Goal: Communication & Community: Ask a question

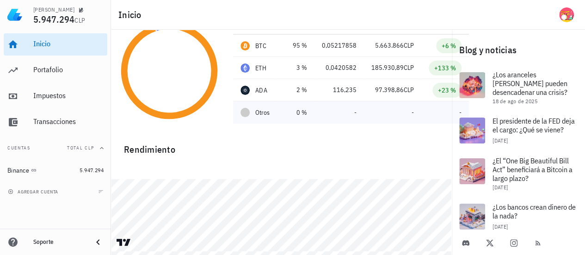
scroll to position [55, 0]
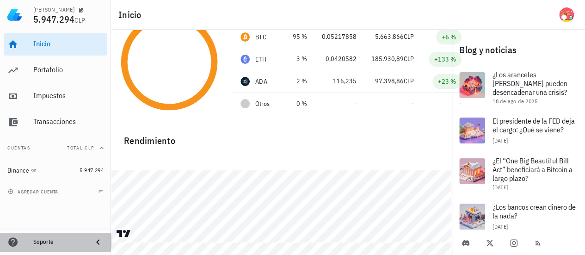
click at [43, 244] on div "Soporte" at bounding box center [59, 241] width 52 height 7
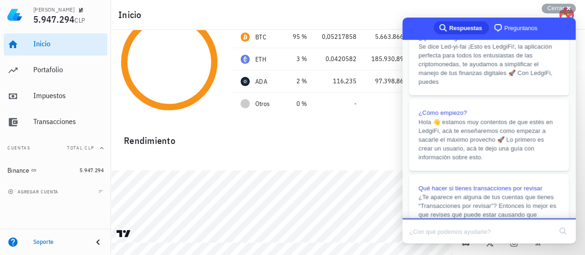
scroll to position [86, 0]
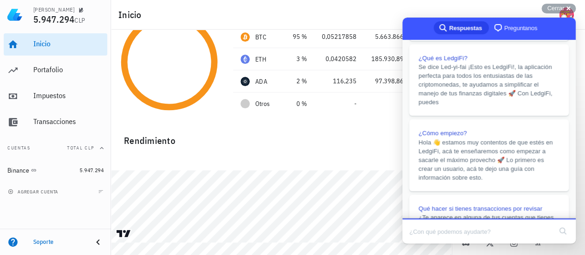
click at [512, 27] on span "Preguntanos" at bounding box center [520, 28] width 33 height 9
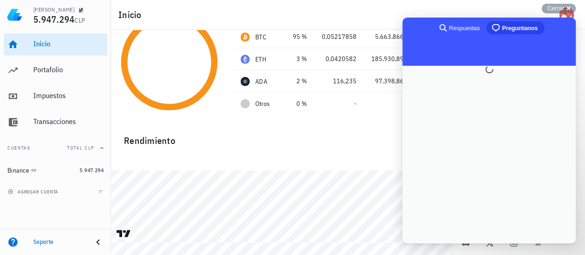
scroll to position [0, 0]
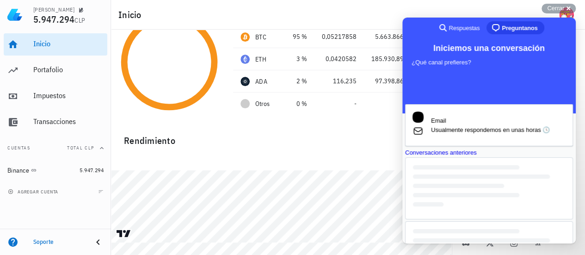
click at [475, 157] on div "Conversaciones anteriores" at bounding box center [489, 152] width 168 height 9
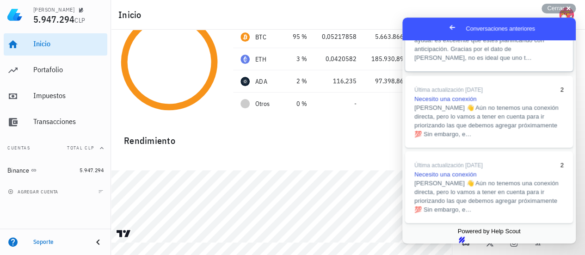
scroll to position [474, 0]
click at [483, 178] on span "[PERSON_NAME] 👋 Aún no tenemos una conexión directa, pero lo vamos a tener en c…" at bounding box center [486, 194] width 144 height 33
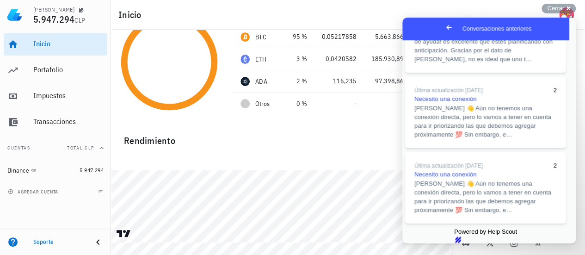
scroll to position [27, 0]
click at [419, 244] on button "Close" at bounding box center [411, 250] width 17 height 12
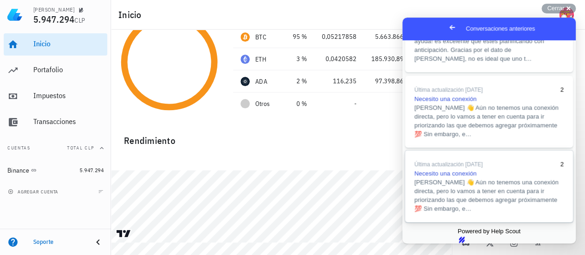
scroll to position [381, 0]
click at [463, 101] on span "Necesito una conexión" at bounding box center [445, 97] width 62 height 7
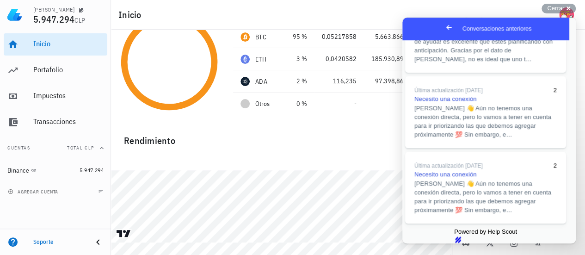
scroll to position [46, 0]
click at [419, 244] on button "Close" at bounding box center [411, 250] width 17 height 12
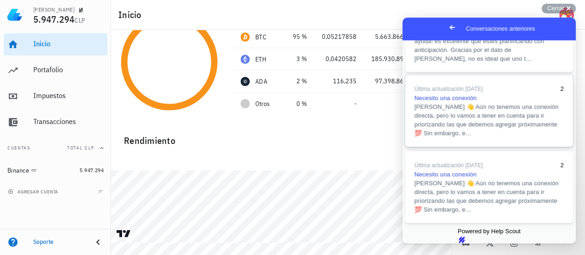
scroll to position [289, 0]
click at [485, 26] on span "Historial transacciones de Bitget" at bounding box center [458, 22] width 88 height 7
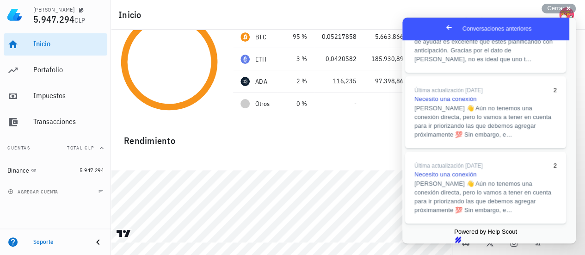
scroll to position [946, 0]
click at [419, 244] on button "Close" at bounding box center [411, 250] width 17 height 12
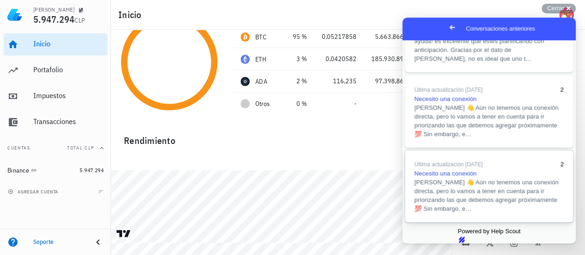
scroll to position [474, 0]
click at [446, 27] on span "Go back" at bounding box center [451, 27] width 11 height 11
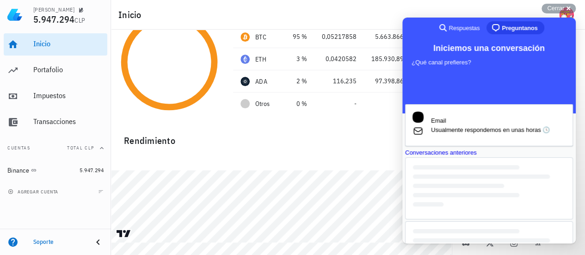
click at [507, 26] on span "Preguntanos" at bounding box center [519, 28] width 36 height 9
click at [469, 125] on span "Usualmente respondemos en unas horas 🕓" at bounding box center [498, 129] width 134 height 9
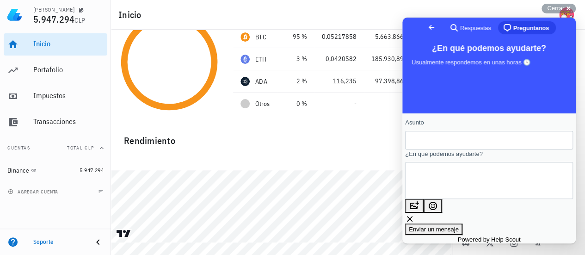
click at [454, 145] on input "Asunto" at bounding box center [488, 140] width 153 height 17
type input "Operaciones con futuros en Binance"
click at [439, 185] on textarea "¿En qué podemos ayudarte?" at bounding box center [454, 181] width 84 height 36
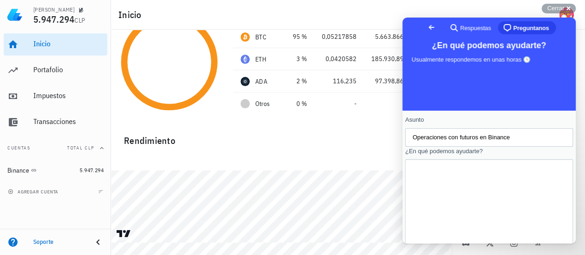
scroll to position [92, 0]
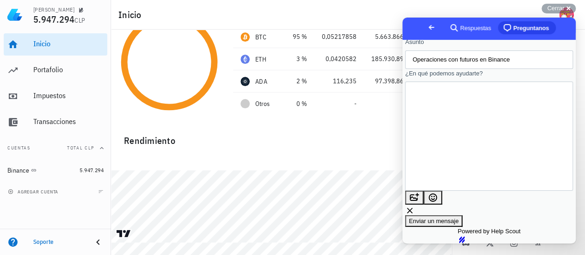
type textarea "Estimados Buenas tardes, ¿como hacen el calculo de las ganancias que se obtiene…"
click at [458, 217] on span "Enviar un mensaje" at bounding box center [434, 220] width 50 height 7
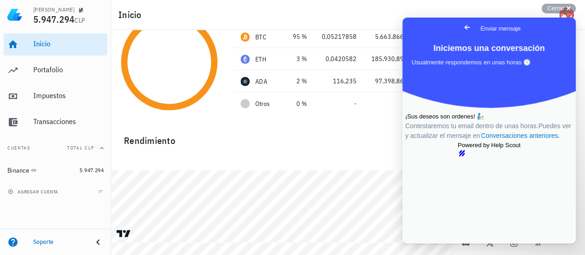
scroll to position [0, 0]
click at [267, 157] on div at bounding box center [281, 159] width 341 height 22
click at [556, 8] on span "Cerrar" at bounding box center [555, 8] width 17 height 7
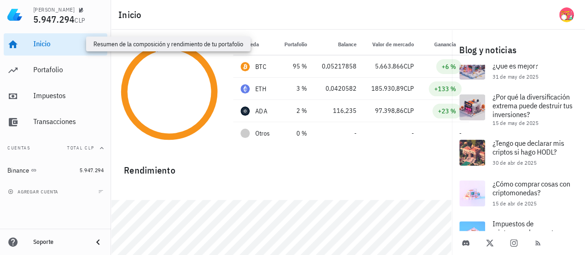
scroll to position [55, 0]
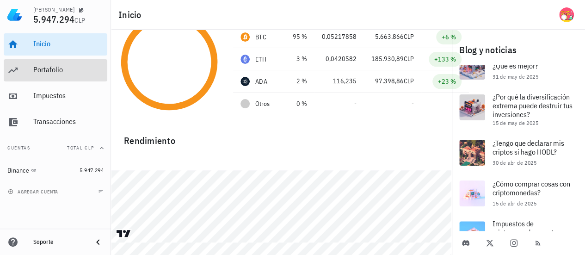
click at [53, 69] on div "Portafolio" at bounding box center [68, 69] width 70 height 9
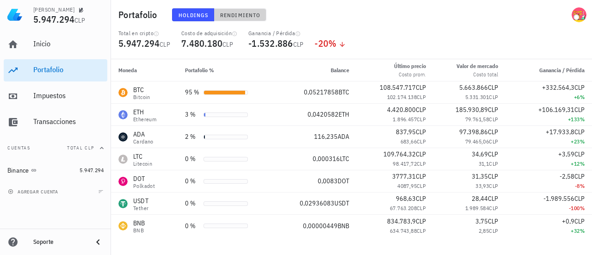
click at [245, 18] on button "Rendimiento" at bounding box center [240, 14] width 52 height 13
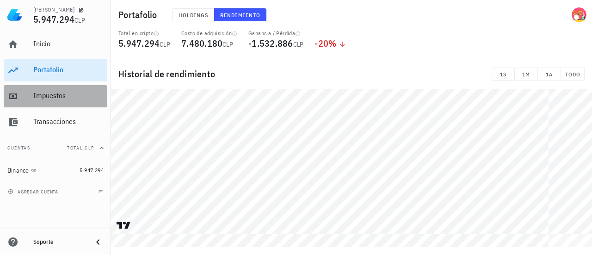
click at [39, 100] on div "Impuestos" at bounding box center [68, 96] width 70 height 21
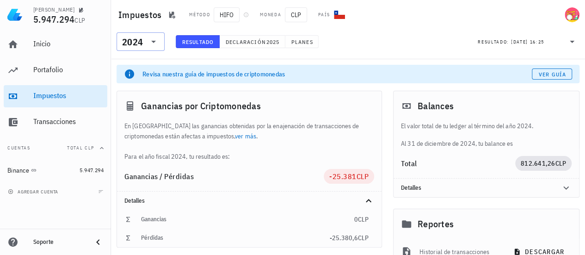
click at [155, 44] on icon at bounding box center [153, 41] width 11 height 11
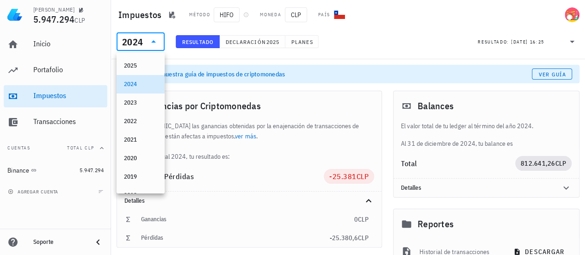
click at [145, 62] on div "2025" at bounding box center [140, 65] width 33 height 7
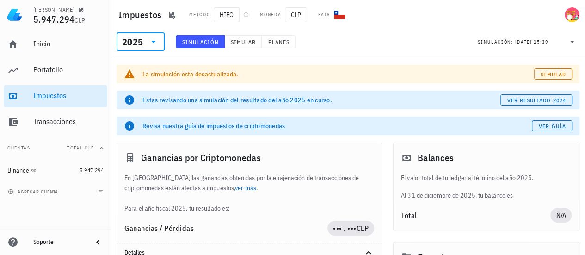
click at [159, 43] on div "​ 2025" at bounding box center [140, 41] width 48 height 18
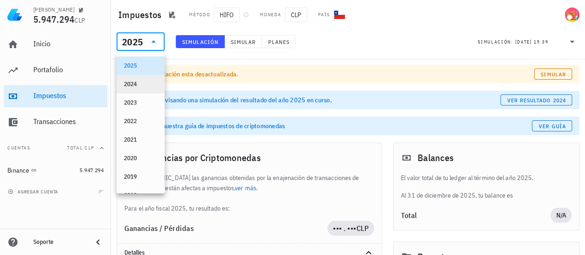
click at [140, 81] on div "2024" at bounding box center [140, 83] width 33 height 7
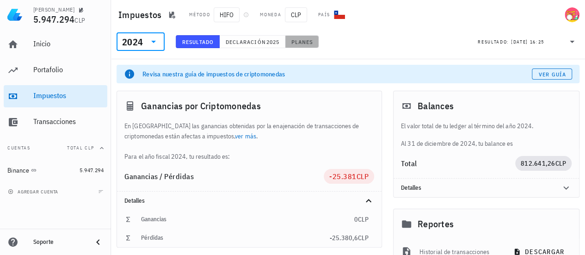
click at [313, 41] on span "Planes" at bounding box center [302, 41] width 22 height 7
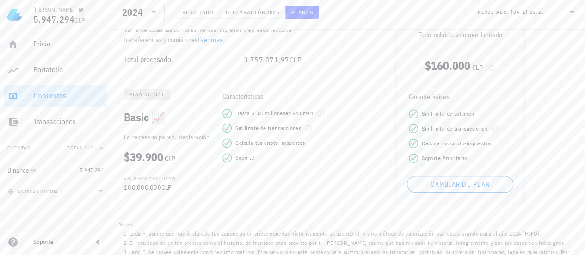
scroll to position [130, 0]
